Goal: Information Seeking & Learning: Learn about a topic

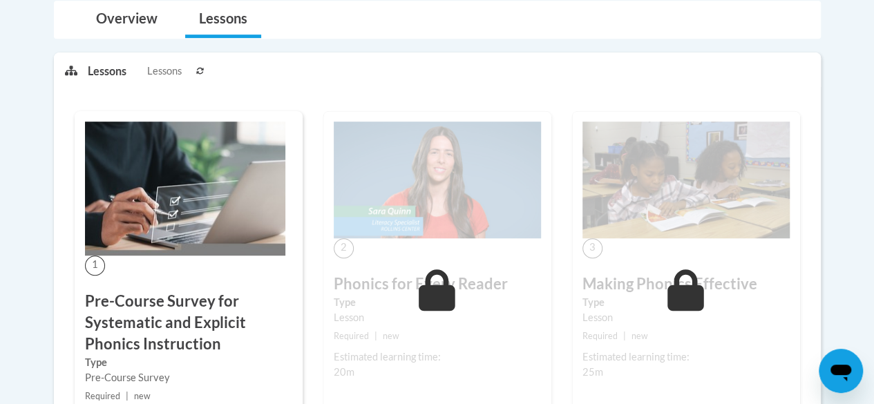
scroll to position [346, 0]
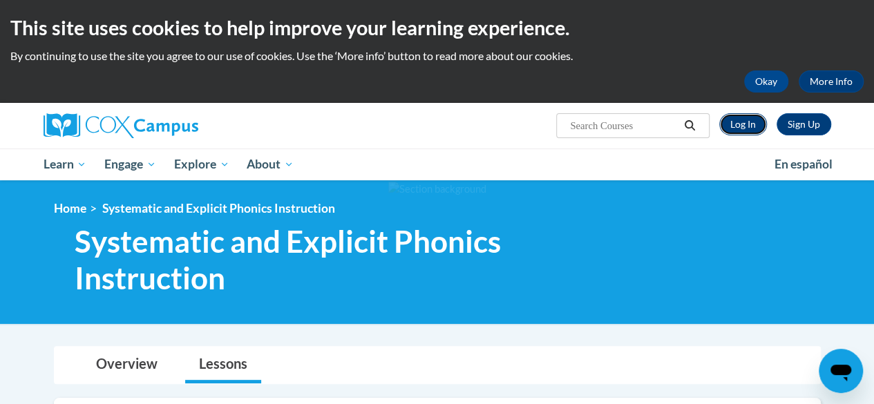
click at [752, 122] on link "Log In" at bounding box center [744, 124] width 48 height 22
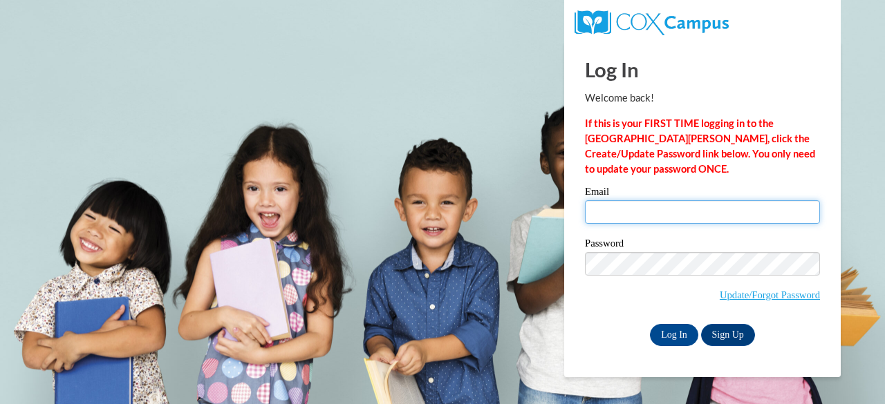
click at [645, 212] on input "Email" at bounding box center [702, 212] width 235 height 24
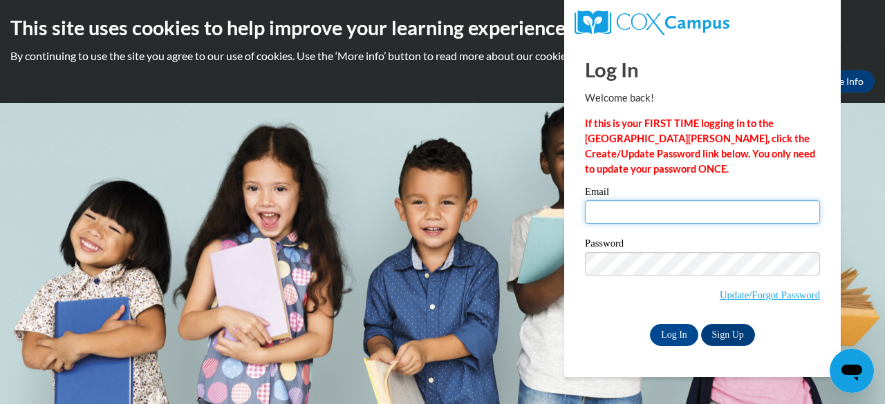
type input "trose4@student.clayton.edu"
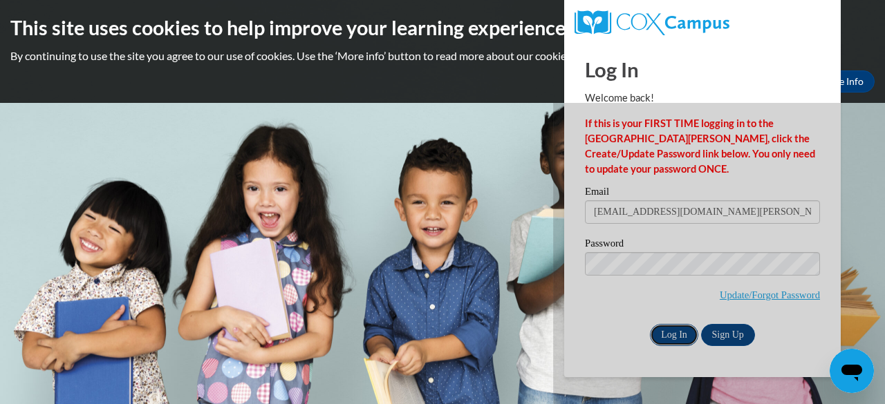
click at [688, 335] on input "Log In" at bounding box center [674, 335] width 48 height 22
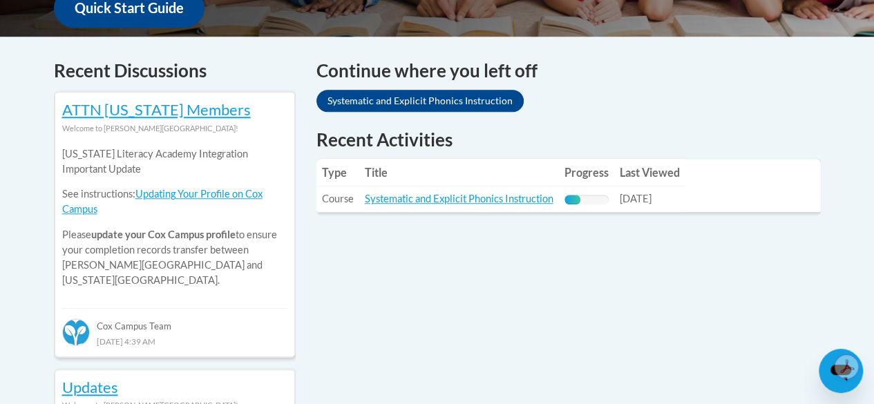
scroll to position [484, 0]
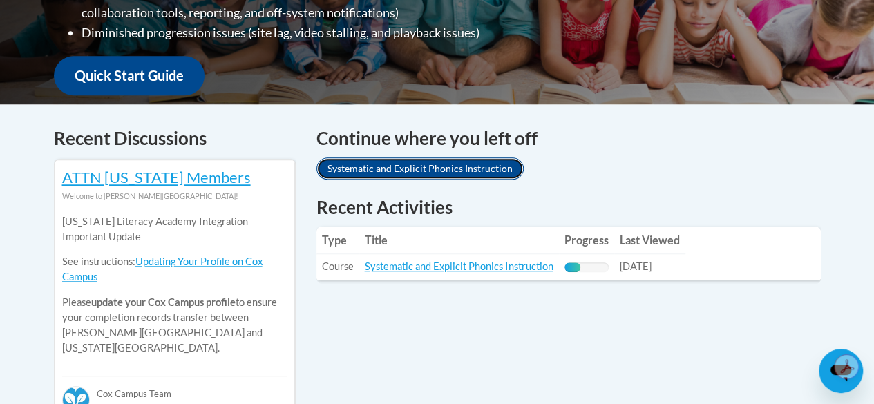
click at [463, 168] on link "Systematic and Explicit Phonics Instruction" at bounding box center [420, 169] width 207 height 22
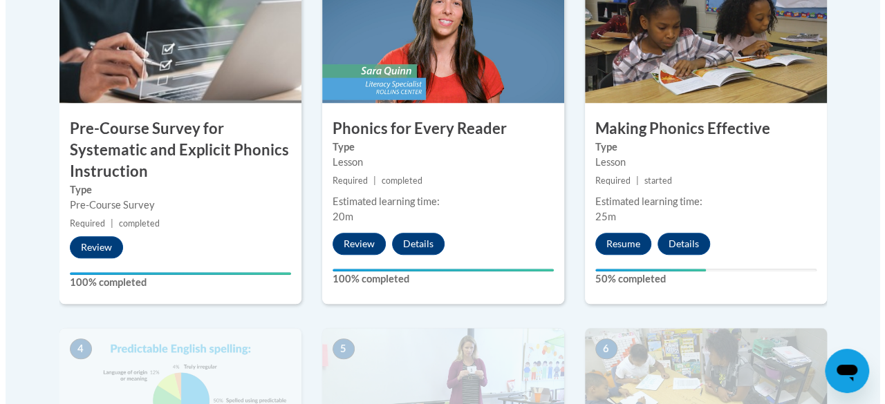
scroll to position [553, 0]
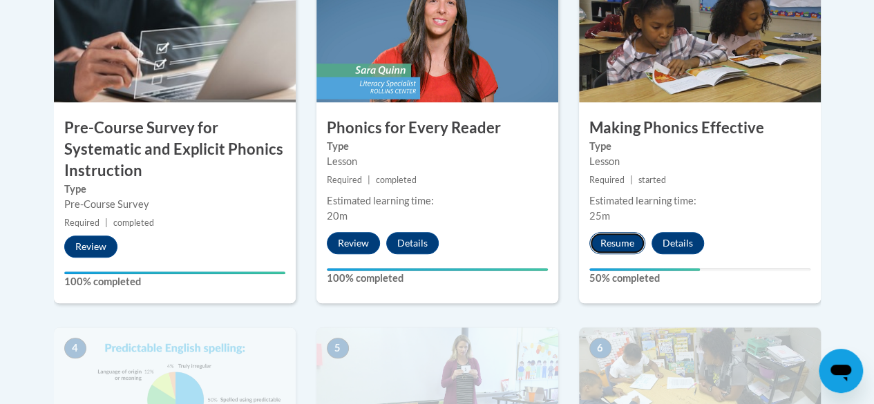
click at [608, 242] on button "Resume" at bounding box center [618, 243] width 56 height 22
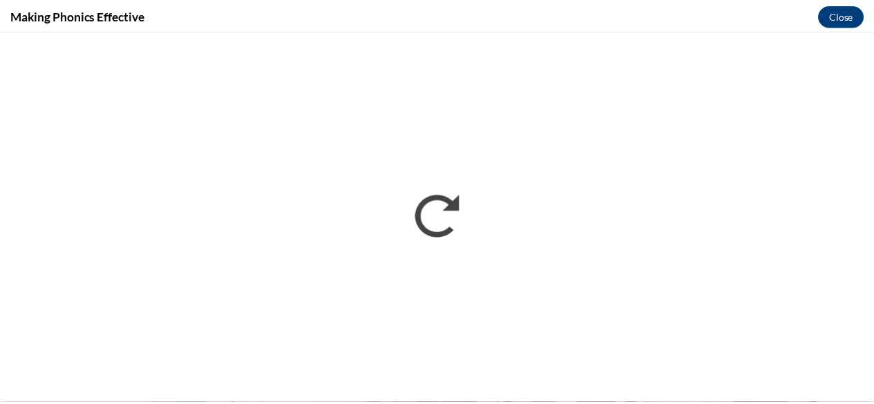
scroll to position [0, 0]
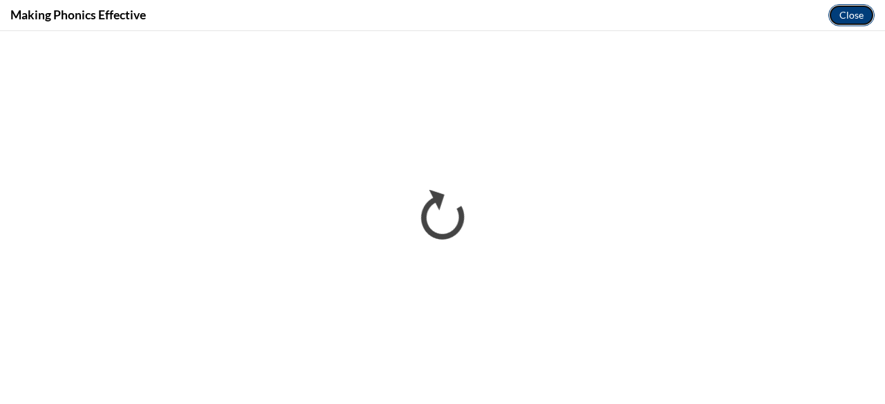
click at [854, 12] on button "Close" at bounding box center [851, 15] width 46 height 22
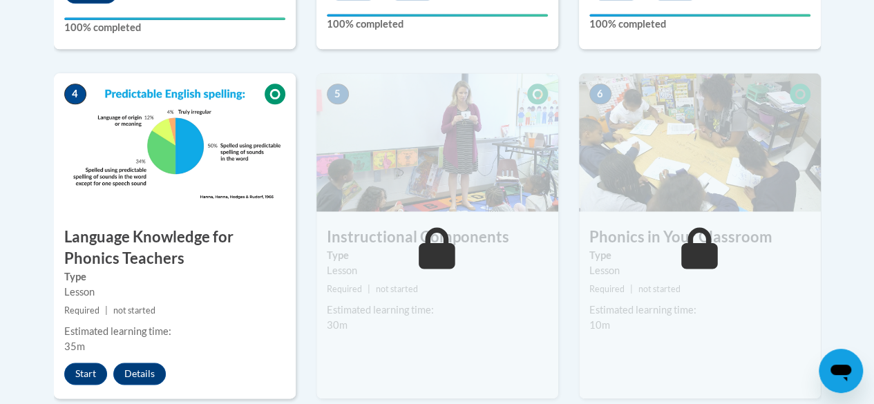
scroll to position [830, 0]
